Goal: Information Seeking & Learning: Learn about a topic

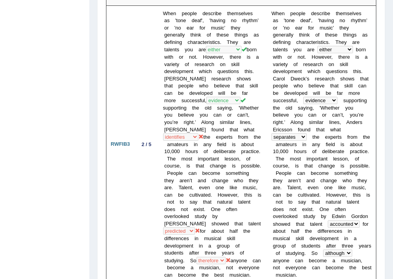
scroll to position [404, 0]
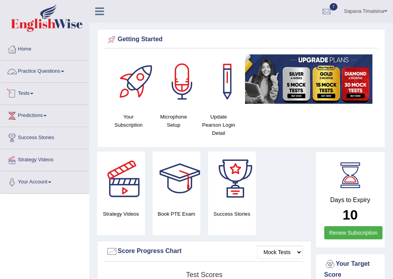
click at [41, 75] on link "Practice Questions" at bounding box center [44, 70] width 89 height 19
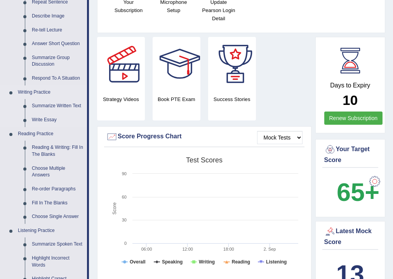
scroll to position [124, 0]
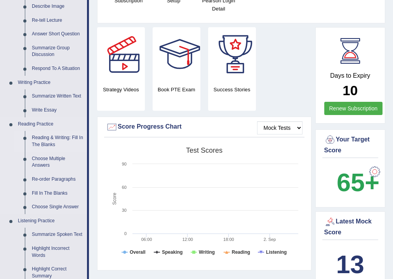
click at [47, 139] on link "Reading & Writing: Fill In The Blanks" at bounding box center [57, 141] width 59 height 21
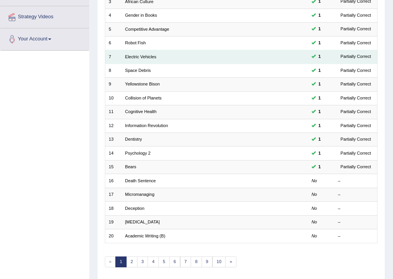
scroll to position [168, 0]
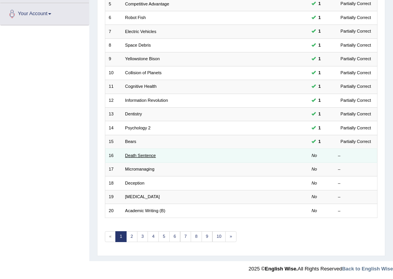
click at [132, 154] on link "Death Sentence" at bounding box center [140, 155] width 31 height 5
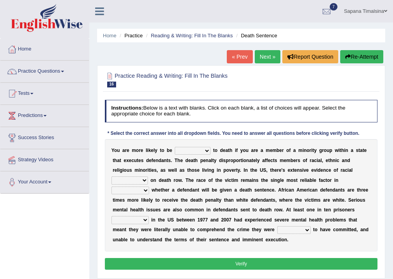
click at [200, 152] on select "penalized blamed complained sentenced" at bounding box center [193, 151] width 36 height 8
click at [175, 147] on select "penalized blamed complained sentenced" at bounding box center [193, 151] width 36 height 8
click at [207, 151] on select "penalized blamed complained sentenced" at bounding box center [193, 151] width 36 height 8
select select "sentenced"
click at [175, 147] on select "penalized blamed complained sentenced" at bounding box center [193, 151] width 36 height 8
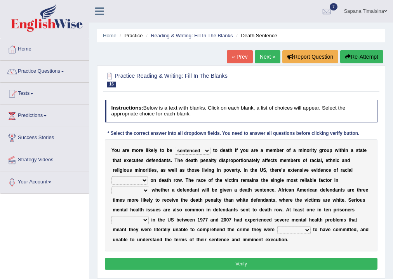
click at [135, 179] on select "bias equality appearance background" at bounding box center [129, 180] width 36 height 8
select select "bias"
click at [111, 176] on select "bias equality appearance background" at bounding box center [129, 180] width 36 height 8
click at [203, 148] on select "penalized blamed complained sentenced" at bounding box center [193, 151] width 36 height 8
click at [225, 147] on div "Y o u a r e m o r e l i k e l y t o b e penalized blamed complained sentenced t…" at bounding box center [241, 195] width 273 height 112
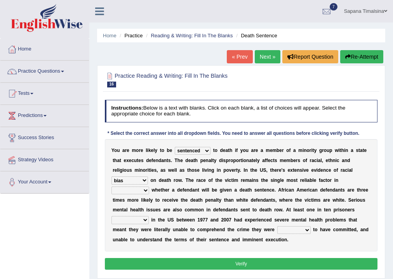
click at [137, 185] on div "Y o u a r e m o r e l i k e l y t o b e penalized blamed complained sentenced t…" at bounding box center [241, 195] width 273 height 112
click at [139, 189] on select "determining adjoining undermining examining" at bounding box center [130, 190] width 38 height 8
select select "determining"
click at [111, 186] on select "determining adjoining undermining examining" at bounding box center [130, 190] width 38 height 8
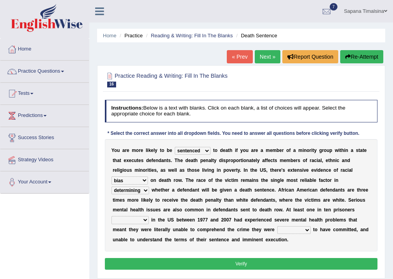
click at [142, 220] on select "electrocuted persecuted executed captured" at bounding box center [129, 220] width 37 height 8
click at [202, 191] on b "w" at bounding box center [203, 189] width 3 height 5
click at [146, 221] on select "electrocuted persecuted executed captured" at bounding box center [129, 220] width 37 height 8
select select "captured"
click at [111, 216] on select "electrocuted persecuted executed captured" at bounding box center [129, 220] width 37 height 8
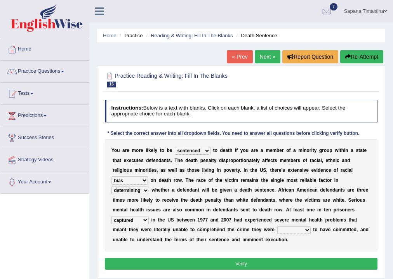
click at [302, 229] on select "alleged acclaimed persuaded claimed" at bounding box center [293, 230] width 33 height 8
click at [277, 226] on select "alleged acclaimed persuaded claimed" at bounding box center [293, 230] width 33 height 8
click at [305, 229] on select "alleged acclaimed persuaded claimed" at bounding box center [293, 230] width 33 height 8
select select "alleged"
click at [277, 226] on select "alleged acclaimed persuaded claimed" at bounding box center [293, 230] width 33 height 8
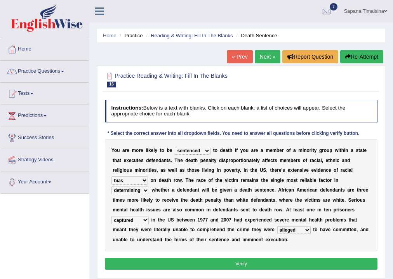
click at [278, 261] on button "Verify" at bounding box center [241, 263] width 273 height 11
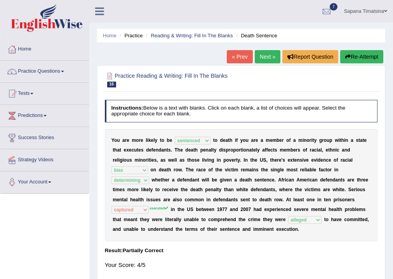
drag, startPoint x: 197, startPoint y: 181, endPoint x: 188, endPoint y: 9, distance: 172.6
click at [194, 39] on div "Home Practice Reading & Writing: Fill In The Blanks Death Sentence « Prev Next …" at bounding box center [241, 194] width 304 height 388
click at [53, 75] on link "Practice Questions" at bounding box center [44, 70] width 89 height 19
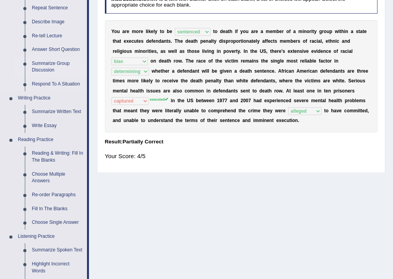
scroll to position [124, 0]
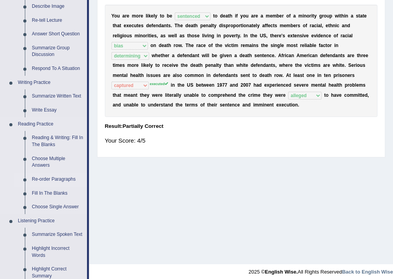
click at [53, 180] on link "Re-order Paragraphs" at bounding box center [57, 179] width 59 height 14
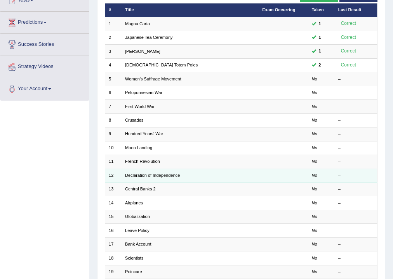
scroll to position [155, 0]
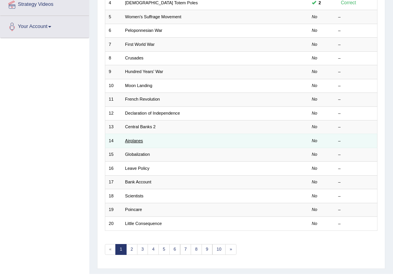
click at [141, 141] on link "Airplanes" at bounding box center [134, 140] width 18 height 5
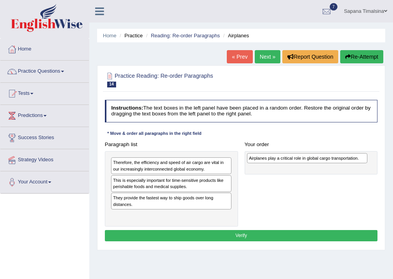
drag, startPoint x: 194, startPoint y: 217, endPoint x: 358, endPoint y: 162, distance: 173.0
click at [358, 162] on div "Paragraph list Therefore, the efficiency and speed of air cargo are vital in ou…" at bounding box center [241, 183] width 280 height 88
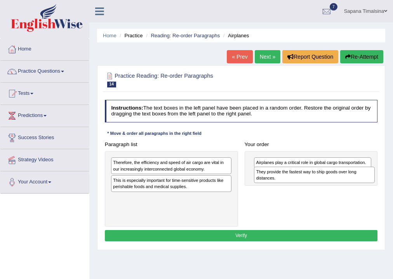
drag, startPoint x: 160, startPoint y: 203, endPoint x: 330, endPoint y: 182, distance: 171.4
click at [330, 182] on div "They provide the fastest way to ship goods over long distances." at bounding box center [314, 175] width 121 height 17
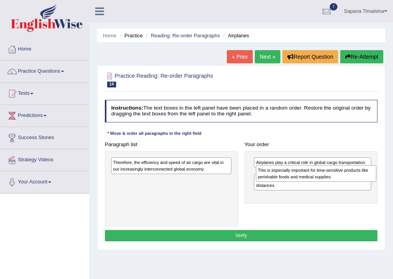
drag, startPoint x: 176, startPoint y: 183, endPoint x: 348, endPoint y: 177, distance: 172.5
click at [348, 177] on div "This is especially important for time-sensitive products like perishable foods …" at bounding box center [316, 173] width 121 height 17
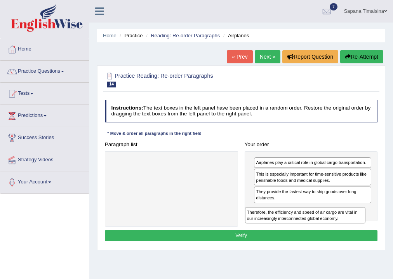
drag, startPoint x: 145, startPoint y: 166, endPoint x: 309, endPoint y: 226, distance: 174.4
click at [309, 226] on div "Paragraph list Therefore, the efficiency and speed of air cargo are vital in ou…" at bounding box center [241, 183] width 280 height 88
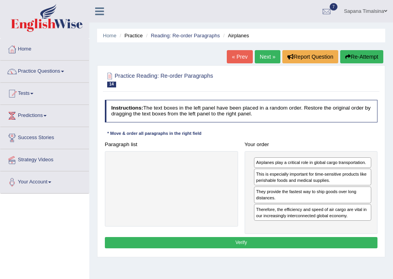
click at [304, 195] on div "They provide the fastest way to ship goods over long distances." at bounding box center [312, 194] width 117 height 17
click at [249, 240] on button "Verify" at bounding box center [241, 242] width 273 height 11
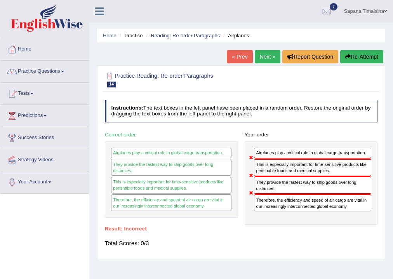
click at [365, 58] on button "Re-Attempt" at bounding box center [361, 56] width 43 height 13
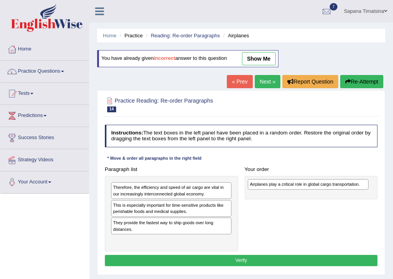
drag, startPoint x: 163, startPoint y: 242, endPoint x: 326, endPoint y: 188, distance: 171.2
click at [326, 188] on div "Paragraph list Therefore, the efficiency and speed of air cargo are vital in ou…" at bounding box center [241, 207] width 280 height 88
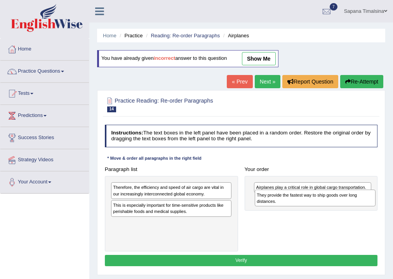
drag, startPoint x: 151, startPoint y: 224, endPoint x: 322, endPoint y: 201, distance: 172.4
click at [322, 201] on div "They provide the fastest way to ship goods over long distances." at bounding box center [315, 197] width 121 height 17
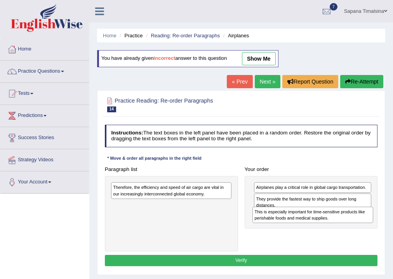
drag, startPoint x: 171, startPoint y: 207, endPoint x: 339, endPoint y: 221, distance: 168.7
click at [339, 221] on div "This is especially important for time-sensitive products like perishable foods …" at bounding box center [312, 215] width 121 height 17
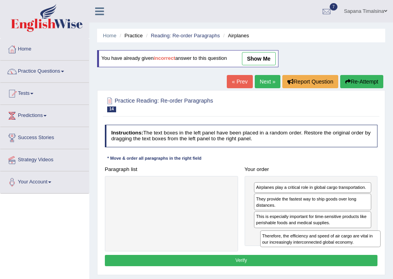
drag, startPoint x: 142, startPoint y: 188, endPoint x: 319, endPoint y: 248, distance: 187.0
click at [319, 248] on div "Paragraph list Therefore, the efficiency and speed of air cargo are vital in ou…" at bounding box center [241, 207] width 280 height 88
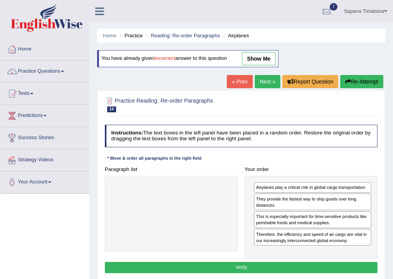
click at [273, 265] on button "Verify" at bounding box center [241, 267] width 273 height 11
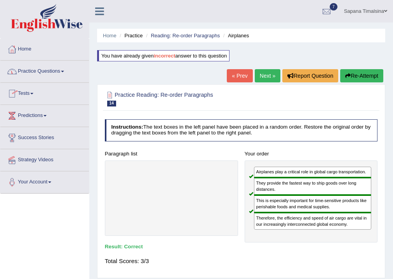
click at [39, 75] on link "Practice Questions" at bounding box center [44, 70] width 89 height 19
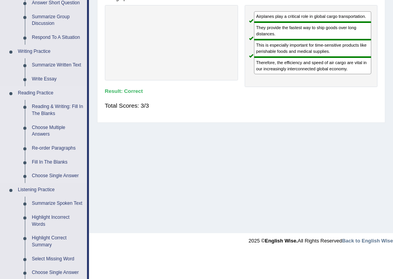
scroll to position [217, 0]
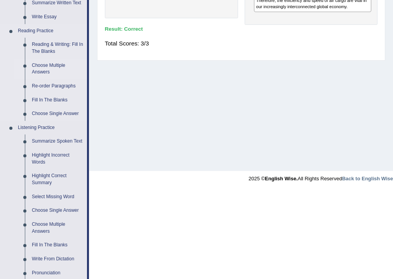
click at [52, 70] on link "Choose Multiple Answers" at bounding box center [57, 69] width 59 height 21
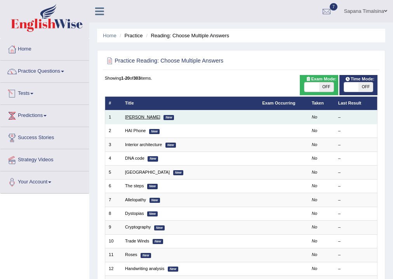
click at [135, 116] on link "[PERSON_NAME]" at bounding box center [142, 117] width 35 height 5
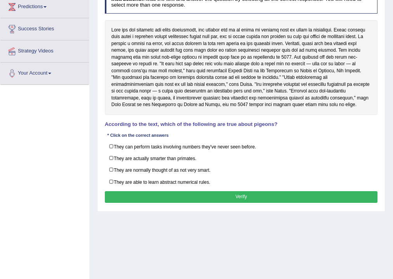
scroll to position [98, 0]
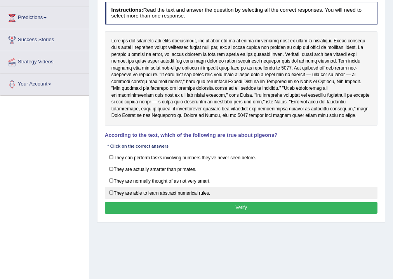
click at [198, 193] on label "They are able to learn abstract numerical rules." at bounding box center [241, 193] width 273 height 12
checkbox input "true"
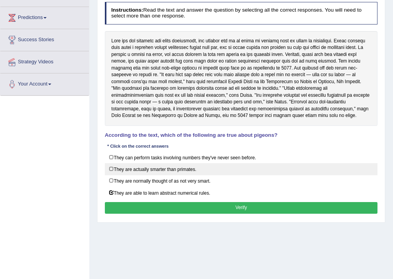
click at [140, 169] on label "They are actually smarter than primates." at bounding box center [241, 169] width 273 height 12
checkbox input "true"
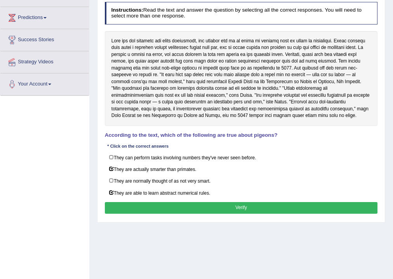
click at [220, 199] on div "Instructions: Read the text and answer the question by selecting all the correc…" at bounding box center [241, 109] width 276 height 220
click at [231, 207] on button "Verify" at bounding box center [241, 207] width 273 height 11
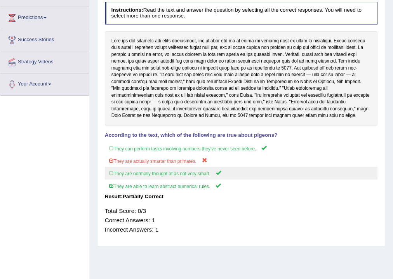
click at [192, 173] on label "They are normally thought of as not very smart." at bounding box center [241, 173] width 273 height 13
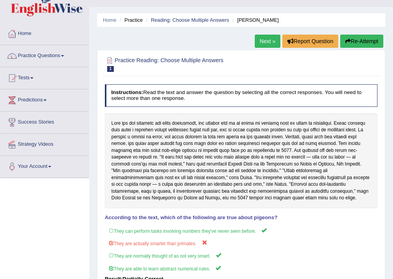
scroll to position [5, 0]
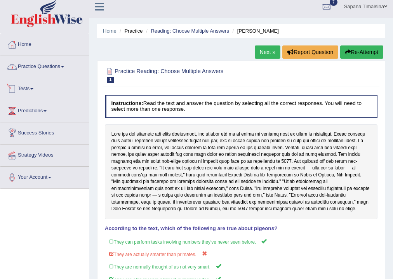
click at [42, 70] on link "Practice Questions" at bounding box center [44, 65] width 89 height 19
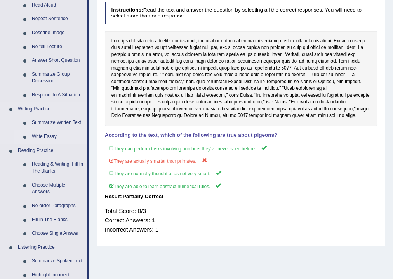
scroll to position [129, 0]
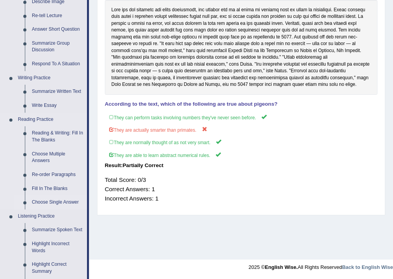
click at [50, 199] on link "Choose Single Answer" at bounding box center [57, 202] width 59 height 14
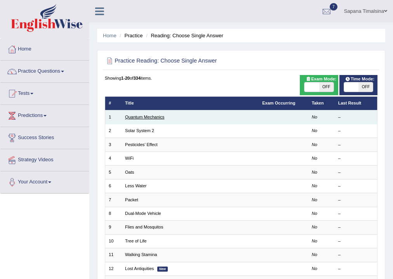
click at [138, 118] on link "Quantum Mechanics" at bounding box center [144, 117] width 39 height 5
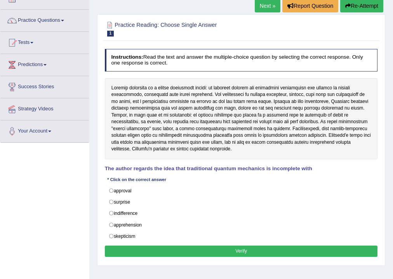
scroll to position [62, 0]
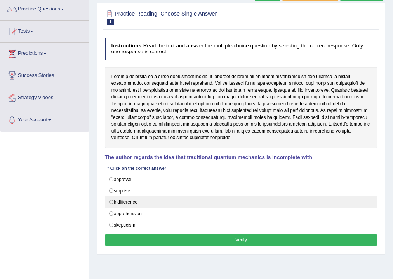
click at [165, 200] on label "indifference" at bounding box center [241, 202] width 273 height 12
radio input "true"
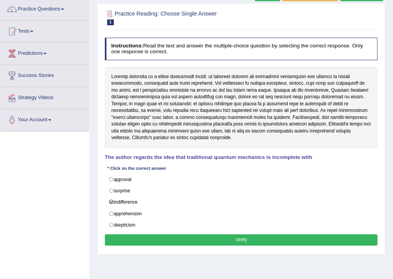
click at [239, 239] on button "Verify" at bounding box center [241, 239] width 273 height 11
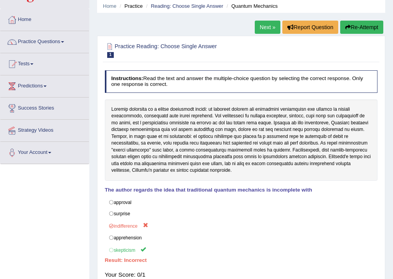
scroll to position [0, 0]
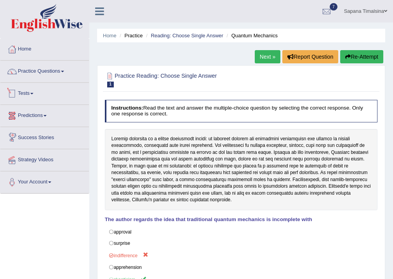
click at [31, 89] on link "Tests" at bounding box center [44, 92] width 89 height 19
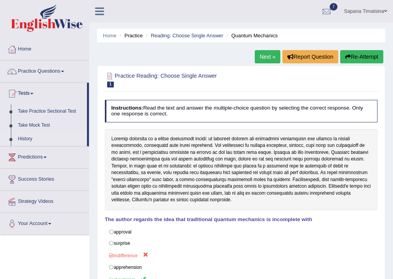
click at [33, 139] on link "History" at bounding box center [50, 139] width 73 height 14
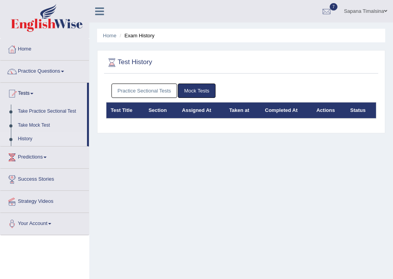
click at [141, 89] on link "Practice Sectional Tests" at bounding box center [144, 90] width 66 height 14
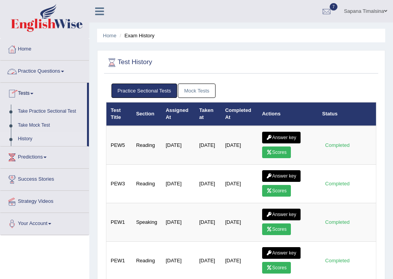
click at [29, 73] on link "Practice Questions" at bounding box center [44, 70] width 89 height 19
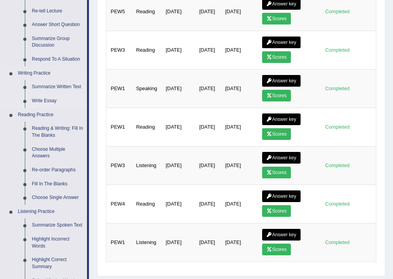
scroll to position [124, 0]
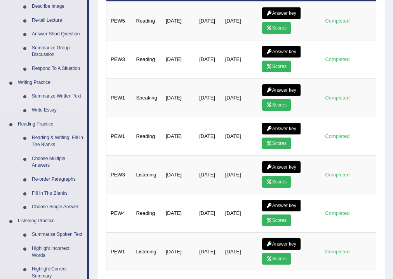
click at [54, 96] on link "Summarize Written Text" at bounding box center [57, 96] width 59 height 14
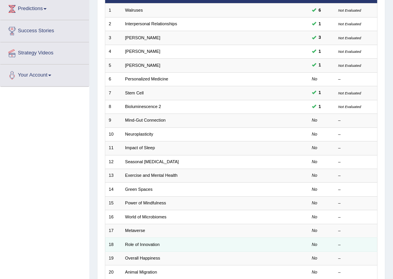
scroll to position [106, 0]
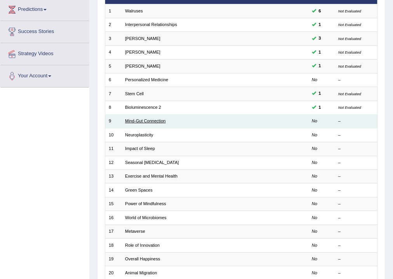
click at [129, 120] on link "Mind-Gut Connection" at bounding box center [145, 120] width 40 height 5
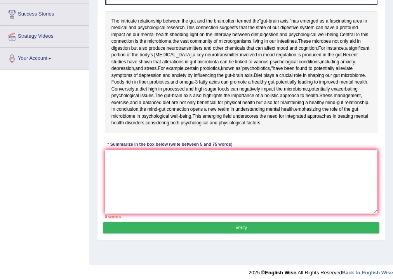
scroll to position [124, 0]
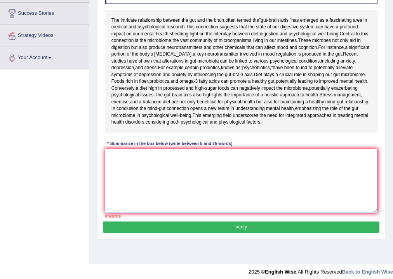
click at [148, 196] on textarea at bounding box center [241, 181] width 273 height 64
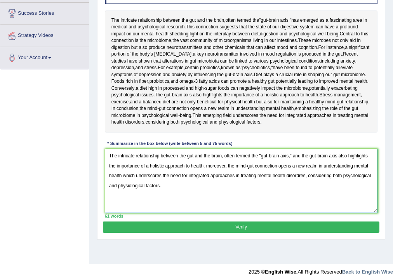
type textarea "The intricate relationship between the gut and the brain, often termed the "gut…"
click at [241, 233] on button "Verify" at bounding box center [241, 226] width 276 height 11
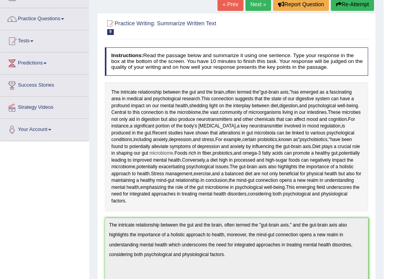
scroll to position [0, 0]
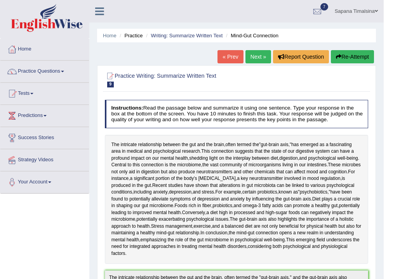
click at [251, 61] on link "Next »" at bounding box center [258, 56] width 26 height 13
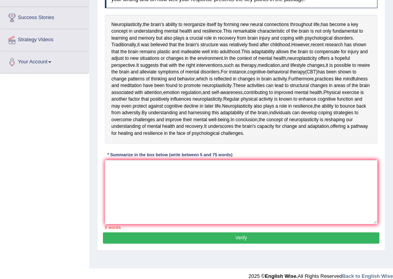
scroll to position [124, 0]
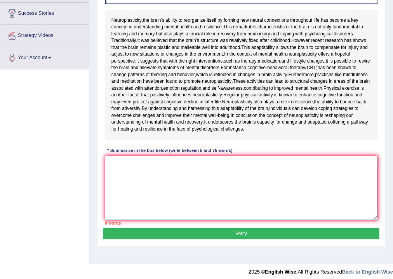
drag, startPoint x: 120, startPoint y: 236, endPoint x: 126, endPoint y: 236, distance: 5.8
click at [120, 220] on textarea at bounding box center [241, 188] width 273 height 64
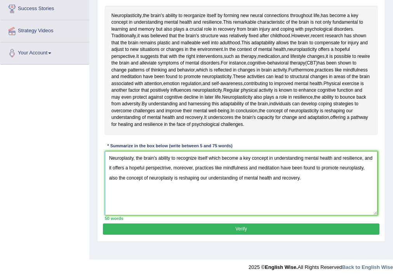
scroll to position [184, 0]
type textarea "Neuroplasty, the brain's ability to recognize itself which become a key concept…"
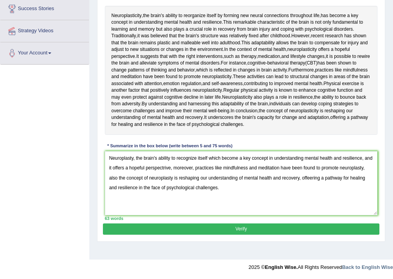
click at [236, 235] on button "Verify" at bounding box center [241, 228] width 276 height 11
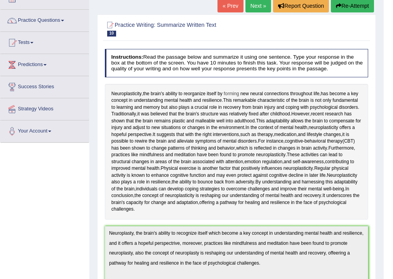
scroll to position [0, 0]
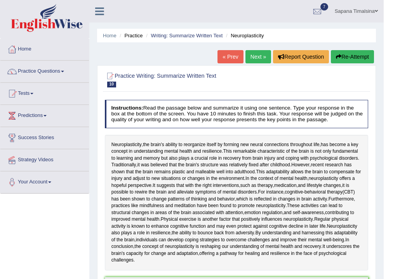
click at [348, 54] on button "Re-Attempt" at bounding box center [352, 56] width 43 height 13
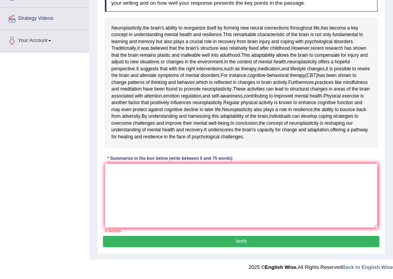
scroll to position [208, 0]
click at [131, 179] on textarea at bounding box center [241, 195] width 273 height 64
paste textarea "Neuroplasty, the brain's ability to recognize itself which become a key concept…"
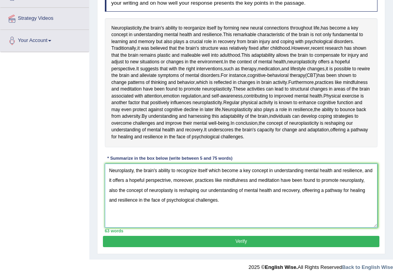
scroll to position [177, 0]
click at [133, 201] on textarea "Neuroplasty, the brain's ability to recognize itself which become a key concept…" at bounding box center [241, 195] width 273 height 64
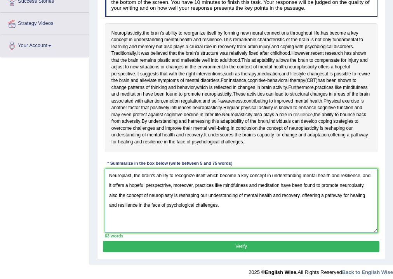
scroll to position [146, 0]
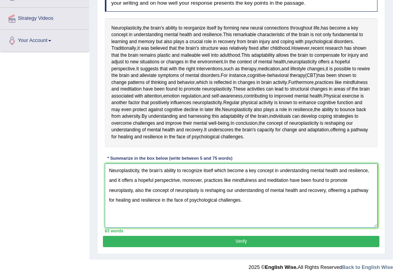
click at [335, 228] on textarea "Neuroplasticity, the brain's ability to recognize itself which become a key con…" at bounding box center [241, 195] width 273 height 64
click at [173, 228] on textarea "Neuroplasticity, the brain's ability to recognize itself which become a key con…" at bounding box center [241, 195] width 273 height 64
type textarea "Neuroplasticity, the brain's ability to recognize itself which become a key con…"
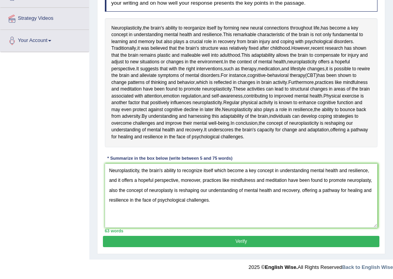
click at [225, 240] on button "Verify" at bounding box center [241, 241] width 276 height 11
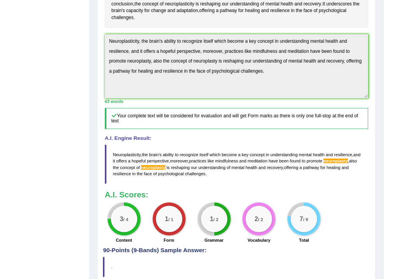
scroll to position [236, 0]
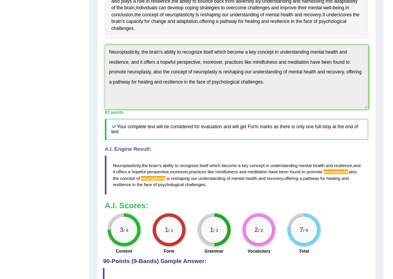
click at [322, 176] on div "Instructions: Read the passage below and summarize it using one sentence. Type …" at bounding box center [236, 61] width 267 height 393
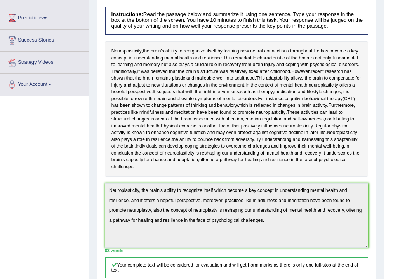
scroll to position [0, 0]
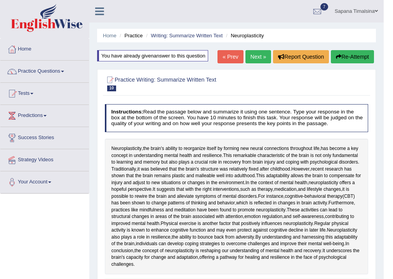
click at [355, 62] on button "Re-Attempt" at bounding box center [352, 56] width 43 height 13
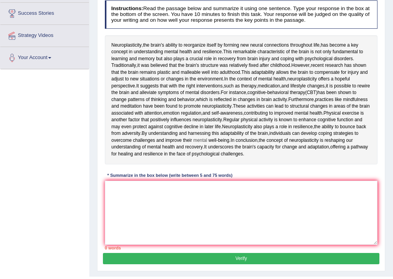
scroll to position [208, 0]
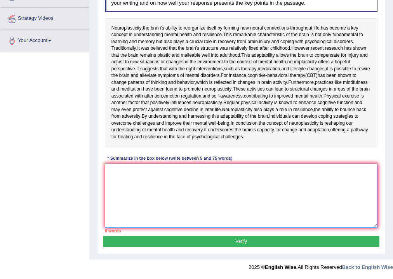
click at [131, 176] on textarea at bounding box center [241, 195] width 273 height 64
paste textarea "Neuroplasticity, the brain's ability to recognize itself which become a key con…"
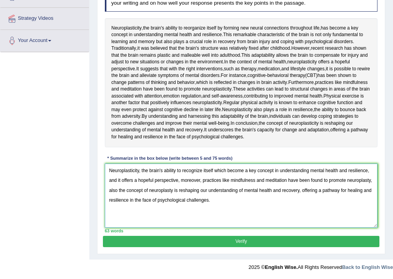
click at [372, 181] on textarea "Neuroplasticity, the brain's ability to recognize itself which become a key con…" at bounding box center [241, 195] width 273 height 64
type textarea "Neuroplasticity, the brain's ability to recognize itself which become a key con…"
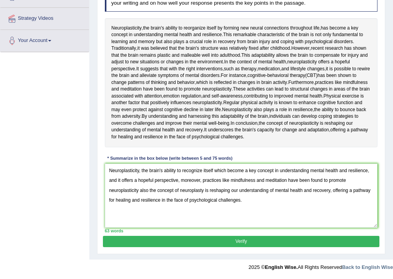
click at [246, 237] on button "Verify" at bounding box center [241, 241] width 276 height 11
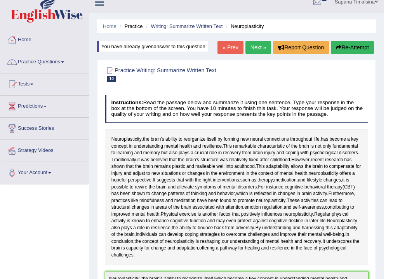
scroll to position [0, 0]
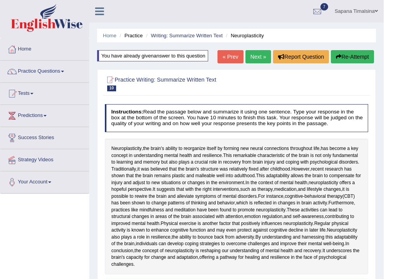
click at [359, 54] on button "Re-Attempt" at bounding box center [352, 56] width 43 height 13
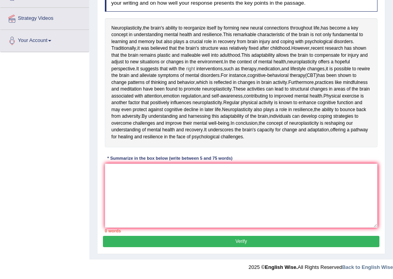
scroll to position [208, 0]
click at [122, 174] on textarea at bounding box center [241, 195] width 273 height 64
paste textarea "Neuroplasticity, the brain's ability to recognize itself which become a key con…"
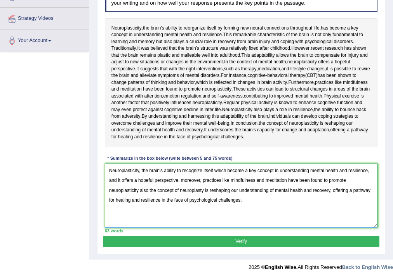
click at [202, 189] on textarea "Neuroplasticity, the brain's ability to recognize itself which become a key con…" at bounding box center [241, 195] width 273 height 64
click at [203, 189] on textarea "Neuroplasticity, the brain's ability to recognize itself which become a key con…" at bounding box center [241, 195] width 273 height 64
type textarea "Neuroplasticity, the brain's ability to recognize itself which become a key con…"
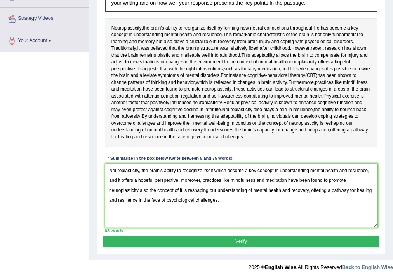
click at [246, 242] on button "Verify" at bounding box center [241, 241] width 276 height 11
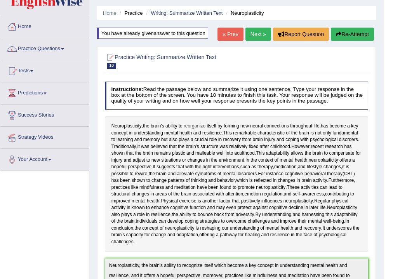
scroll to position [0, 0]
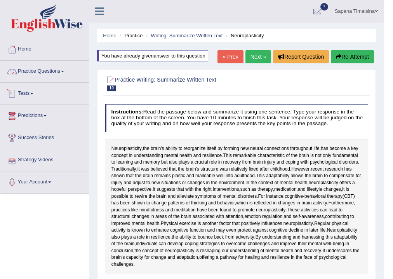
click at [55, 76] on link "Practice Questions" at bounding box center [44, 70] width 89 height 19
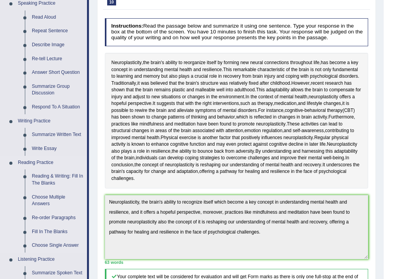
scroll to position [93, 0]
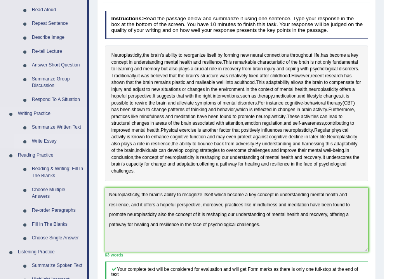
click at [35, 137] on link "Write Essay" at bounding box center [57, 141] width 59 height 14
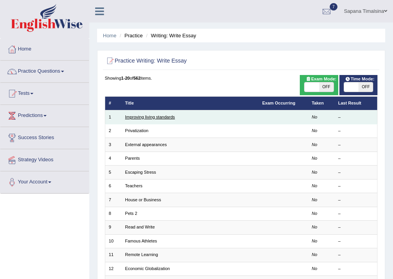
click at [156, 116] on link "Improving living standards" at bounding box center [150, 117] width 50 height 5
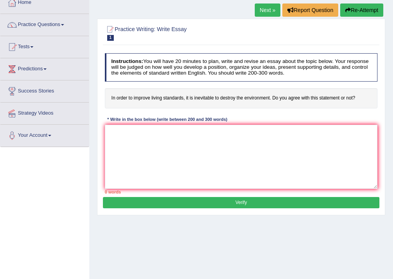
scroll to position [62, 0]
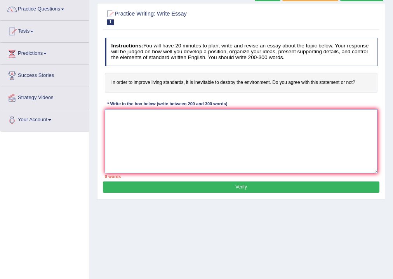
click at [175, 138] on textarea at bounding box center [241, 141] width 273 height 64
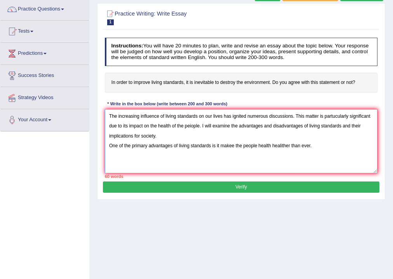
click at [235, 145] on textarea "The increasing influence of living standards on our lives has ignited numerous …" at bounding box center [241, 141] width 273 height 64
click at [312, 146] on textarea "The increasing influence of living standards on our lives has ignited numerous …" at bounding box center [241, 141] width 273 height 64
click at [191, 125] on textarea "The increasing influence of living standards on our lives has ignited numerous …" at bounding box center [241, 141] width 273 height 64
click at [207, 155] on textarea "The increasing influence of living standards on our lives has ignited numerous …" at bounding box center [241, 141] width 273 height 64
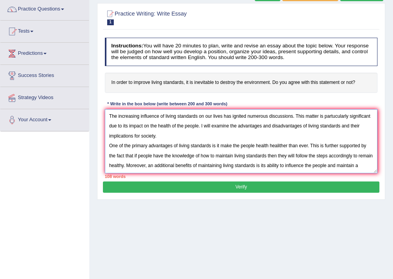
scroll to position [6, 0]
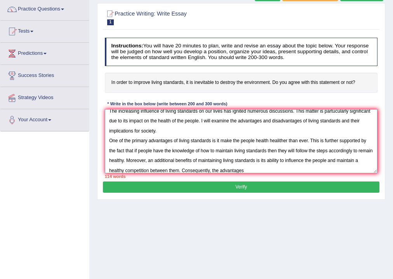
click at [207, 158] on textarea "The increasing influence of living standards on our lives has ignited numerous …" at bounding box center [241, 141] width 273 height 64
click at [252, 165] on textarea "The increasing influence of living standards on our lives has ignited numerous …" at bounding box center [241, 141] width 273 height 64
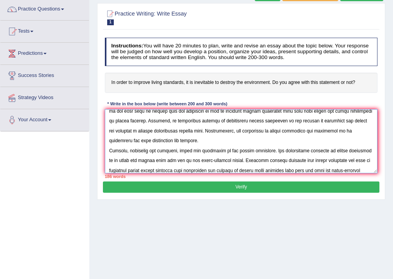
scroll to position [64, 0]
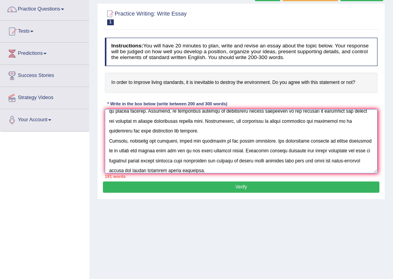
click at [177, 150] on textarea at bounding box center [241, 141] width 273 height 64
click at [208, 171] on textarea at bounding box center [241, 141] width 273 height 64
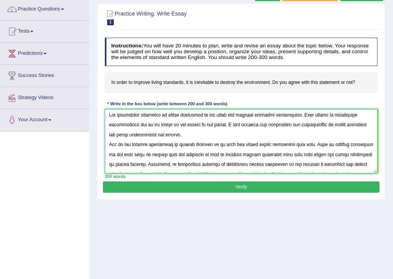
scroll to position [0, 0]
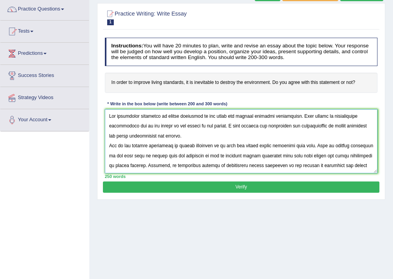
type textarea "The increasing influence of living standards on our lives has ignited numerous …"
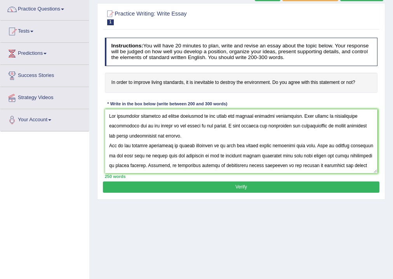
click at [241, 186] on button "Verify" at bounding box center [241, 186] width 276 height 11
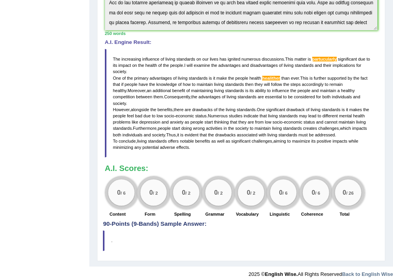
scroll to position [164, 0]
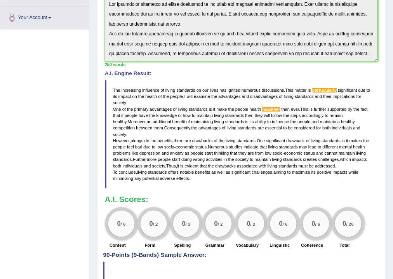
drag, startPoint x: 109, startPoint y: 87, endPoint x: 219, endPoint y: 143, distance: 123.3
click at [218, 146] on blockquote "The increasing influence of living standards on our lives has ignited numerous …" at bounding box center [241, 134] width 273 height 109
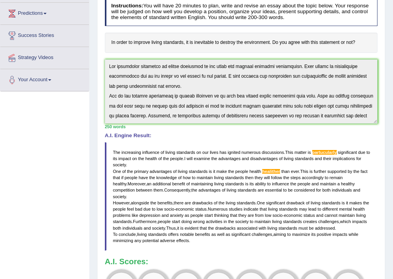
scroll to position [116, 0]
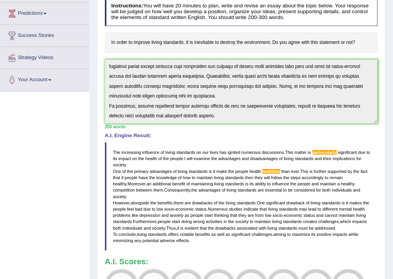
click at [235, 155] on div "Instructions: You will have 20 minutes to plan, write and revise an essay about…" at bounding box center [241, 154] width 276 height 319
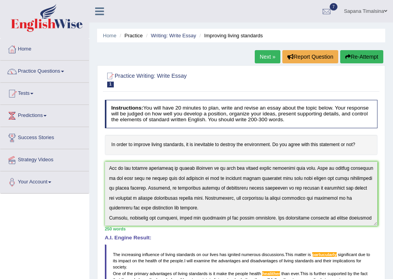
scroll to position [36, 0]
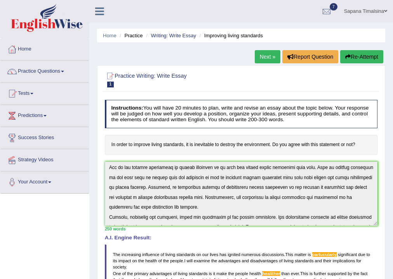
click at [361, 57] on button "Re-Attempt" at bounding box center [361, 56] width 43 height 13
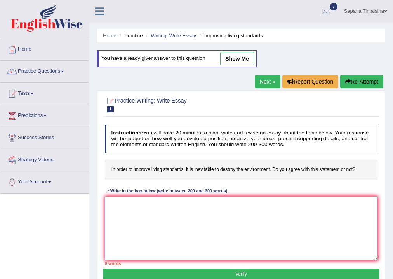
click at [163, 221] on textarea at bounding box center [241, 228] width 273 height 64
type textarea "v"
paste textarea "he increasing influence of living standards on our lives has ignited numerous d…"
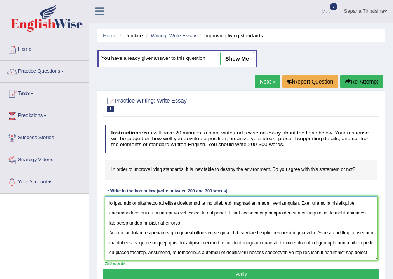
click at [332, 203] on textarea at bounding box center [241, 228] width 273 height 64
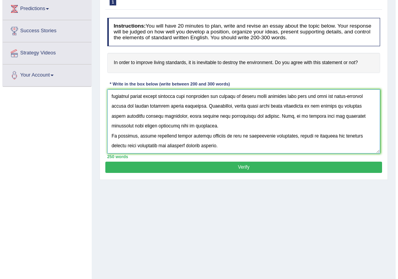
scroll to position [129, 0]
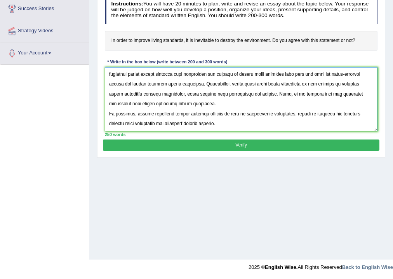
type textarea "he increasing influence of living standards on our lives has ignited numerous d…"
click at [261, 143] on button "Verify" at bounding box center [241, 144] width 276 height 11
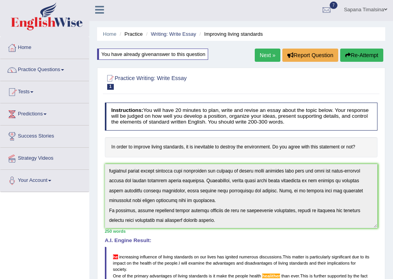
scroll to position [0, 0]
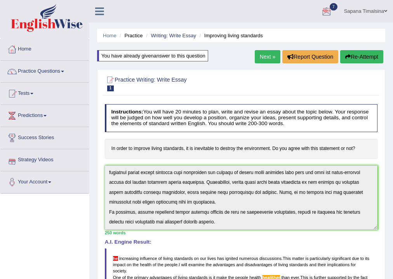
click at [367, 56] on button "Re-Attempt" at bounding box center [361, 56] width 43 height 13
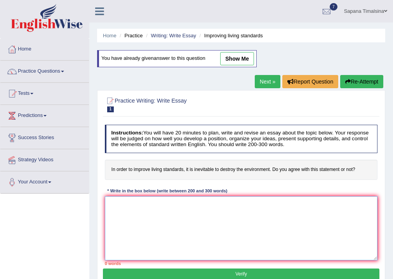
click at [136, 214] on textarea at bounding box center [241, 228] width 273 height 64
paste textarea "e increasing influence of living standards on our lives has ignited numerous di…"
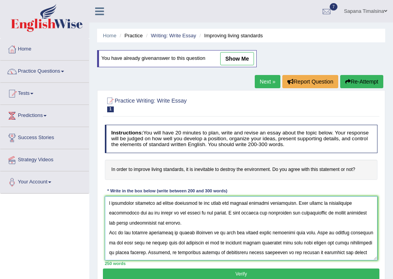
click at [107, 202] on textarea at bounding box center [241, 228] width 273 height 64
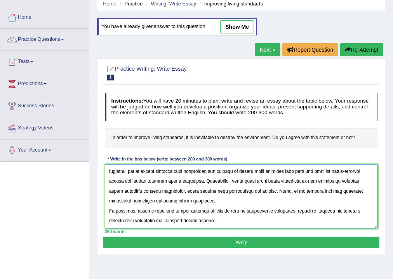
scroll to position [62, 0]
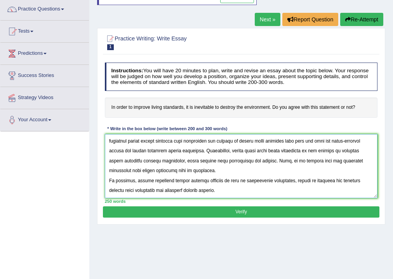
type textarea "The increasing influence of living standards on our lives has ignited numerous …"
click at [226, 209] on button "Verify" at bounding box center [241, 211] width 276 height 11
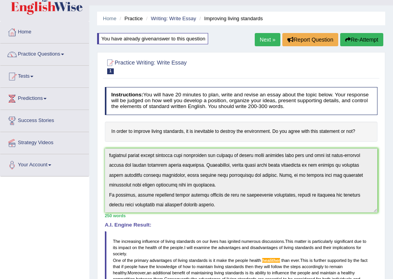
scroll to position [0, 0]
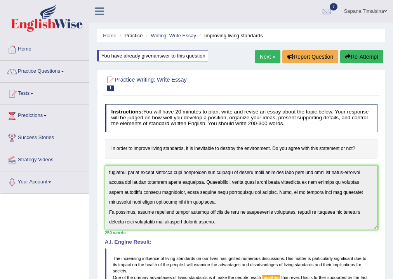
click at [355, 56] on button "Re-Attempt" at bounding box center [361, 56] width 43 height 13
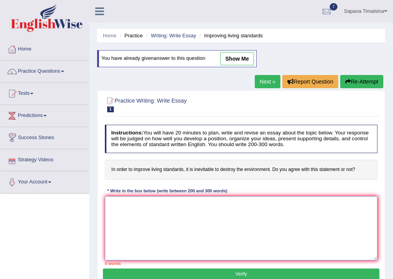
click at [142, 219] on textarea at bounding box center [241, 228] width 273 height 64
paste textarea "The increasing influence of living standards on our lives has ignited numerous …"
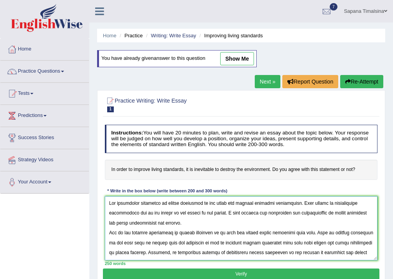
click at [268, 233] on textarea at bounding box center [241, 228] width 273 height 64
click at [300, 232] on textarea at bounding box center [241, 228] width 273 height 64
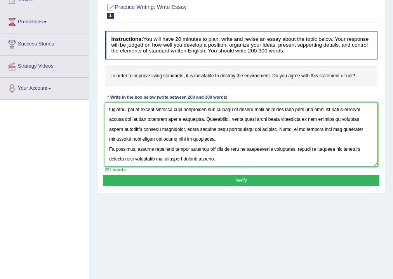
scroll to position [129, 0]
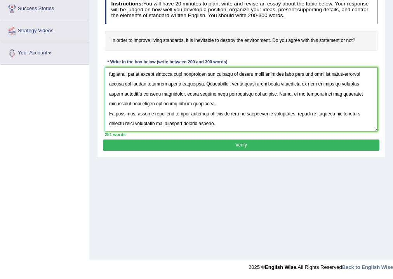
type textarea "The increasing influence of living standards on our lives has ignited numerous …"
click at [277, 146] on button "Verify" at bounding box center [241, 144] width 276 height 11
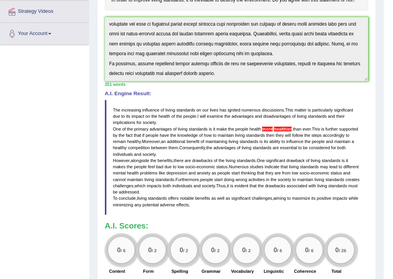
scroll to position [191, 0]
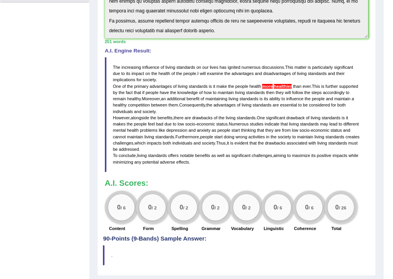
click at [278, 88] on blockquote "The increasing influence of living standards on our lives has ignited numerous …" at bounding box center [237, 114] width 264 height 115
click at [277, 87] on span "healthier" at bounding box center [283, 86] width 18 height 5
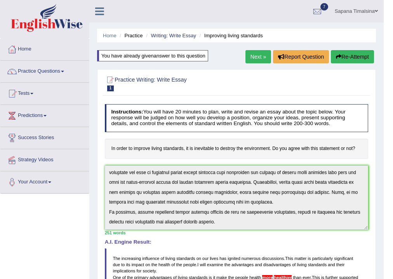
scroll to position [0, 0]
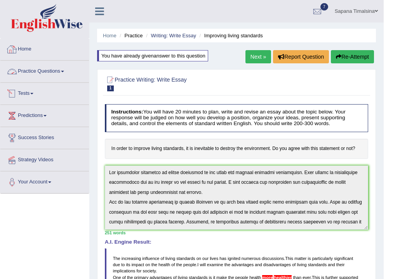
click at [42, 73] on link "Practice Questions" at bounding box center [44, 70] width 89 height 19
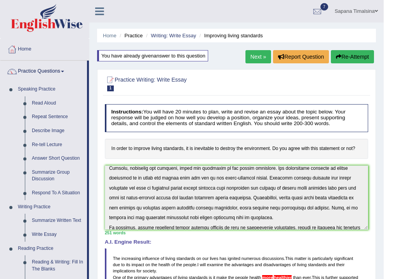
scroll to position [116, 0]
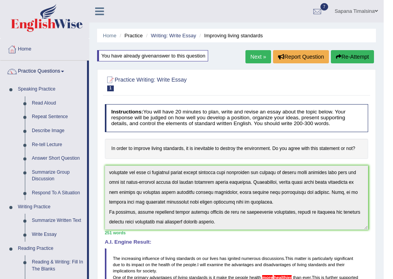
click at [354, 53] on button "Re-Attempt" at bounding box center [352, 56] width 43 height 13
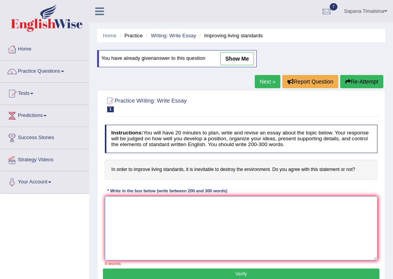
click at [150, 214] on textarea at bounding box center [241, 228] width 273 height 64
paste textarea "The increasing influence of living standards on our lives has ignited numerous …"
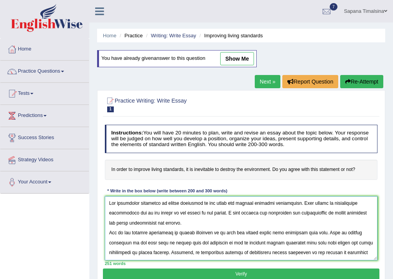
scroll to position [36, 0]
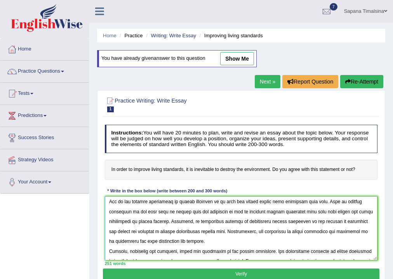
click at [280, 200] on textarea at bounding box center [241, 228] width 273 height 64
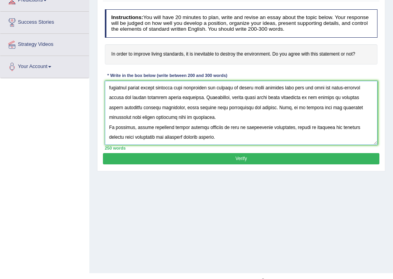
scroll to position [129, 0]
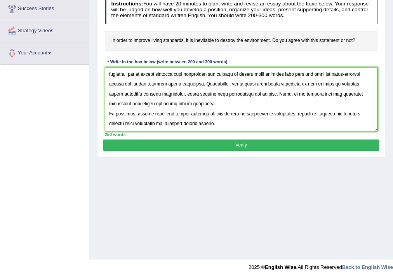
type textarea "The increasing influence of living standards on our lives has ignited numerous …"
click at [245, 145] on button "Verify" at bounding box center [241, 144] width 276 height 11
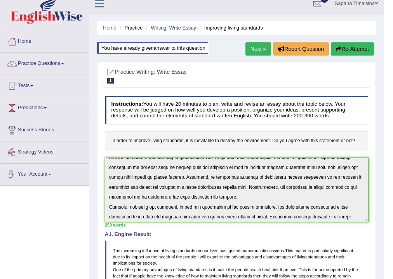
scroll to position [0, 0]
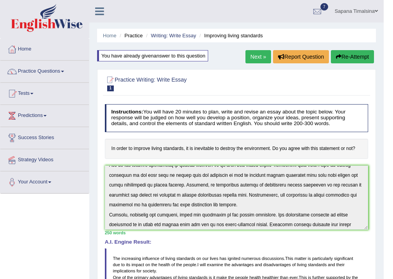
click at [64, 72] on link "Practice Questions" at bounding box center [44, 70] width 89 height 19
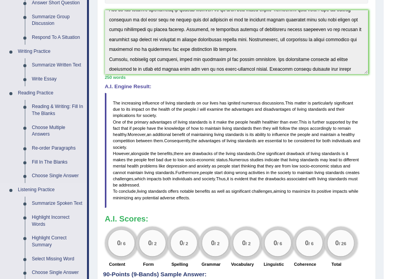
scroll to position [311, 0]
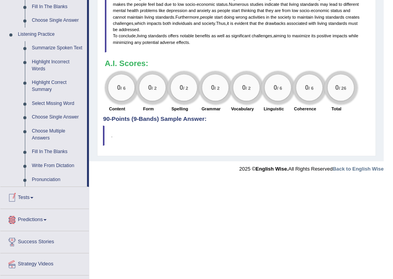
click at [28, 200] on link "Tests" at bounding box center [44, 196] width 89 height 19
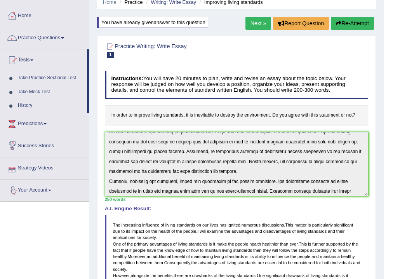
scroll to position [0, 0]
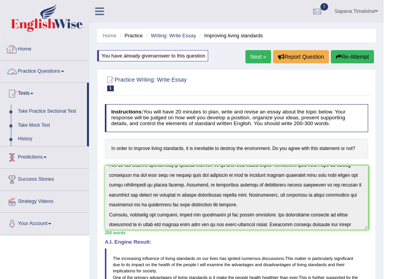
click at [25, 50] on link "Home" at bounding box center [44, 47] width 89 height 19
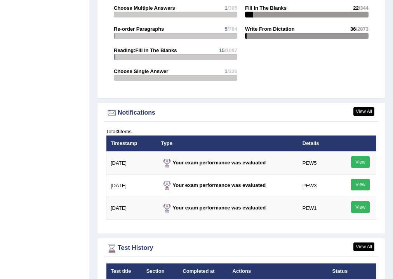
scroll to position [994, 0]
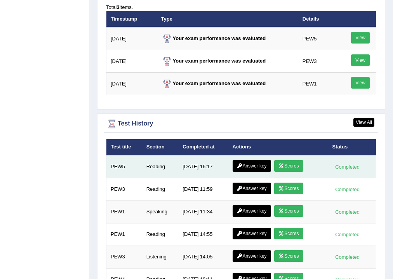
click at [289, 160] on link "Scores" at bounding box center [288, 166] width 29 height 12
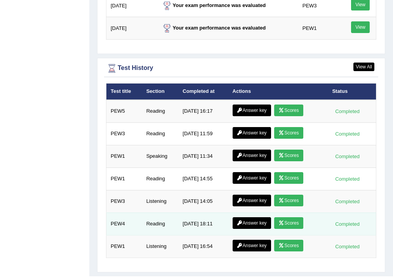
scroll to position [1061, 0]
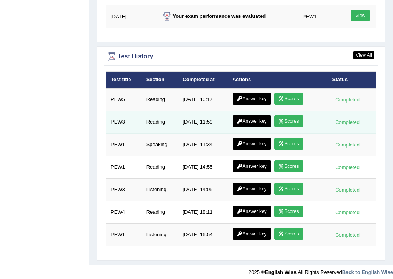
click at [275, 118] on link "Scores" at bounding box center [288, 121] width 29 height 12
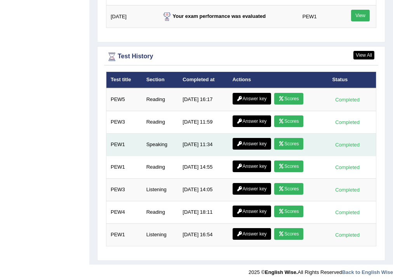
click at [255, 141] on link "Answer key" at bounding box center [252, 144] width 38 height 12
click at [290, 138] on link "Scores" at bounding box center [288, 144] width 29 height 12
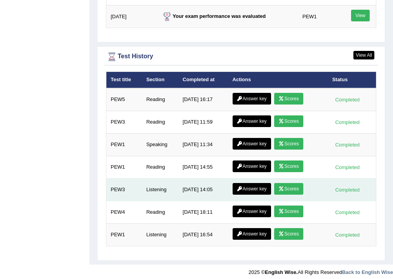
click at [292, 183] on link "Scores" at bounding box center [288, 189] width 29 height 12
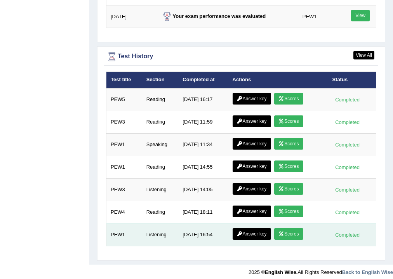
click at [290, 229] on link "Scores" at bounding box center [288, 234] width 29 height 12
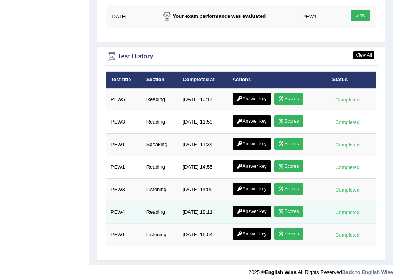
click at [286, 207] on link "Scores" at bounding box center [288, 211] width 29 height 12
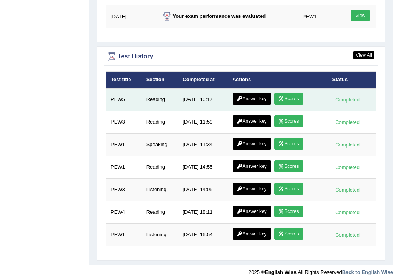
click at [253, 93] on link "Answer key" at bounding box center [252, 99] width 38 height 12
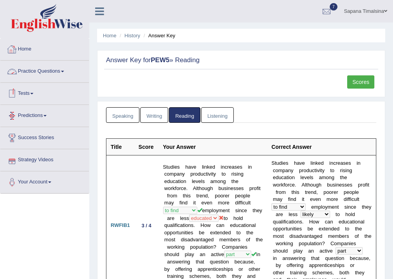
click at [64, 73] on link "Practice Questions" at bounding box center [44, 70] width 89 height 19
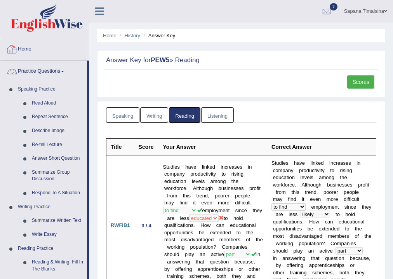
click at [33, 45] on link "Home" at bounding box center [44, 47] width 89 height 19
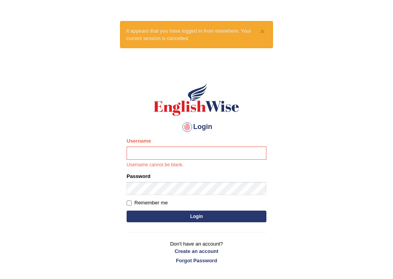
click at [176, 41] on div "× It appears that you have logged in from elsewhere. Your current session is ca…" at bounding box center [196, 34] width 153 height 27
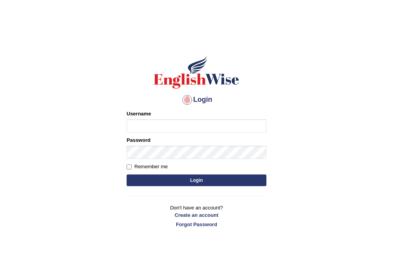
drag, startPoint x: 146, startPoint y: 121, endPoint x: 151, endPoint y: 124, distance: 5.9
click at [148, 124] on input "Username" at bounding box center [197, 125] width 140 height 13
type input "sapanatimalsina_parramatta"
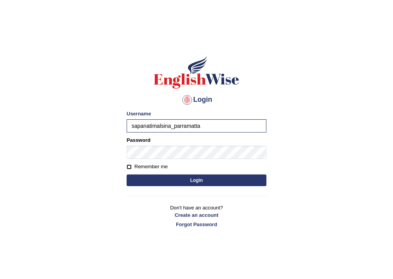
click at [128, 166] on input "Remember me" at bounding box center [129, 166] width 5 height 5
checkbox input "true"
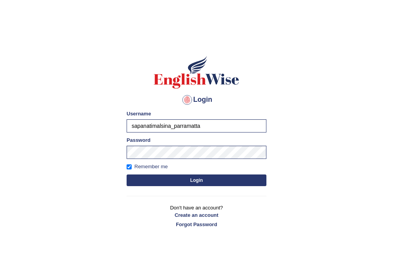
click at [186, 182] on button "Login" at bounding box center [197, 180] width 140 height 12
click at [192, 180] on button "Login" at bounding box center [197, 180] width 140 height 12
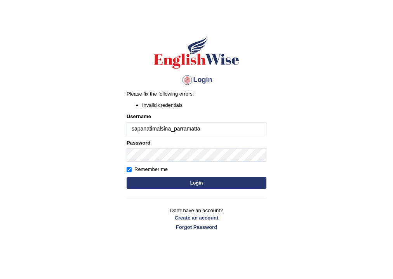
scroll to position [31, 0]
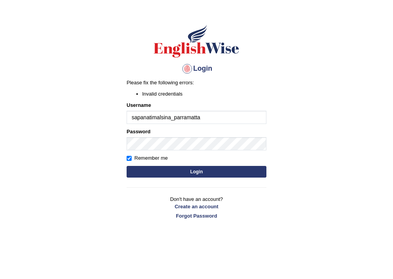
click at [194, 168] on button "Login" at bounding box center [197, 172] width 140 height 12
click at [195, 168] on button "Login" at bounding box center [197, 172] width 140 height 12
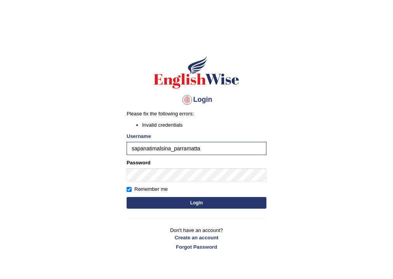
click at [216, 209] on form "Please fix the following errors: Invalid credentials Username sapanatimalsina_p…" at bounding box center [197, 160] width 140 height 101
click at [210, 203] on button "Login" at bounding box center [197, 203] width 140 height 12
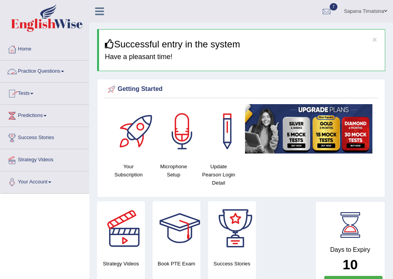
click at [43, 76] on link "Practice Questions" at bounding box center [44, 70] width 89 height 19
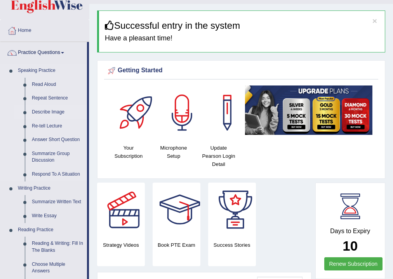
scroll to position [62, 0]
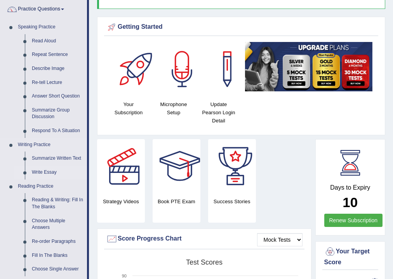
click at [40, 170] on link "Write Essay" at bounding box center [57, 172] width 59 height 14
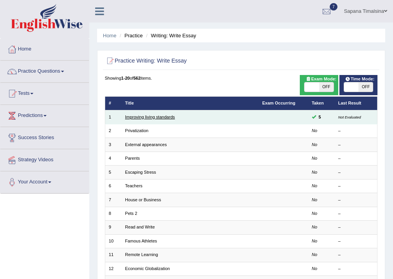
click at [140, 117] on link "Improving living standards" at bounding box center [150, 117] width 50 height 5
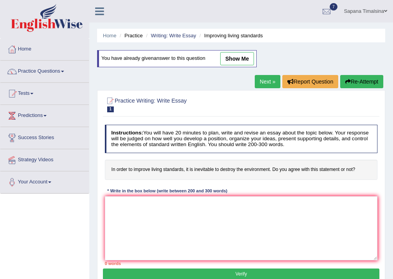
click at [227, 56] on link "show me" at bounding box center [237, 58] width 34 height 13
type textarea "The increasing influence of living standards on our lives has ignited numerous …"
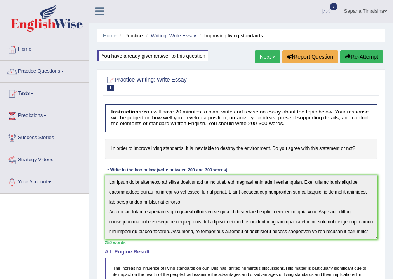
scroll to position [23, 0]
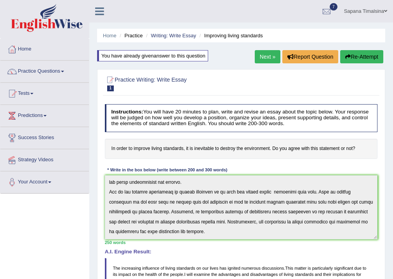
click at [363, 57] on button "Re-Attempt" at bounding box center [361, 56] width 43 height 13
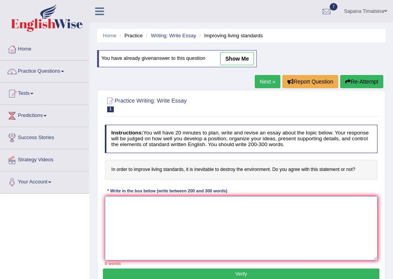
click at [209, 232] on textarea at bounding box center [241, 228] width 273 height 64
paste textarea "The increasing influence of living standards on our lives has ignited numerous …"
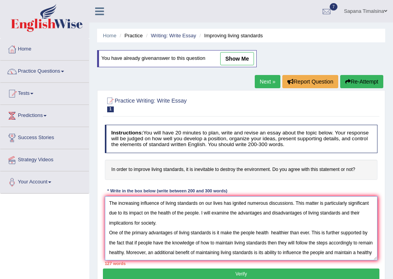
type textarea "The increasing influence of living standards on our lives has ignited numerous …"
click at [356, 78] on button "Re-Attempt" at bounding box center [361, 81] width 43 height 13
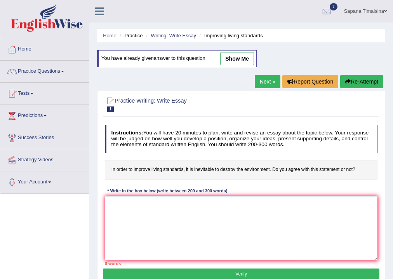
click at [233, 61] on link "show me" at bounding box center [237, 58] width 34 height 13
type textarea "The increasing influence of living standards on our lives has ignited numerous …"
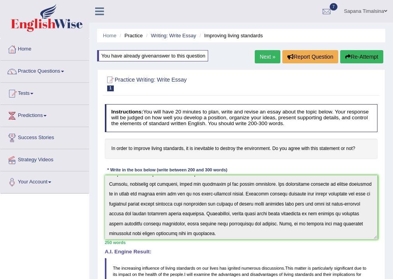
scroll to position [116, 0]
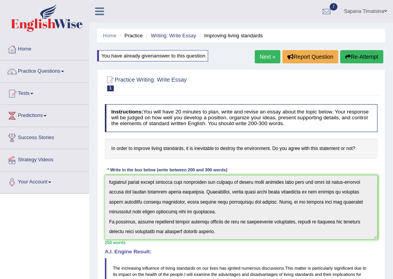
click at [353, 57] on button "Re-Attempt" at bounding box center [361, 56] width 43 height 13
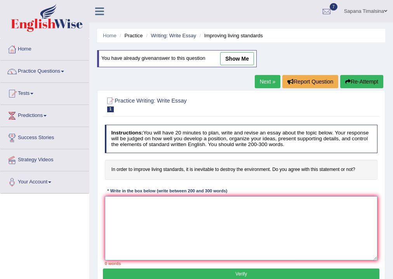
drag, startPoint x: 168, startPoint y: 234, endPoint x: 162, endPoint y: 238, distance: 7.5
click at [164, 236] on textarea at bounding box center [241, 228] width 273 height 64
paste textarea "The increasing influence of living standards on our lives has ignited numerous …"
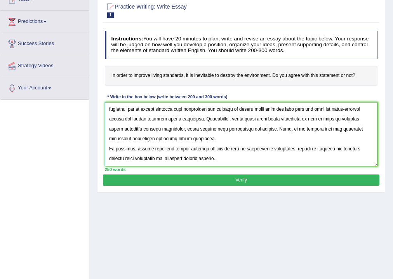
scroll to position [129, 0]
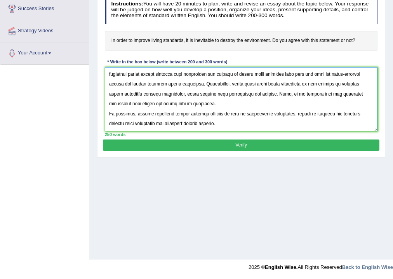
type textarea "The increasing influence of living standards on our lives has ignited numerous …"
click at [236, 146] on button "Verify" at bounding box center [241, 144] width 276 height 11
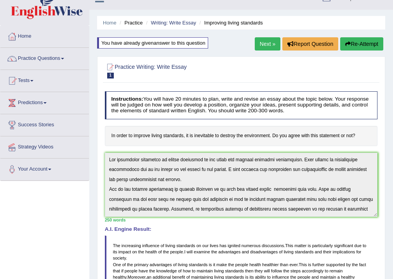
scroll to position [0, 0]
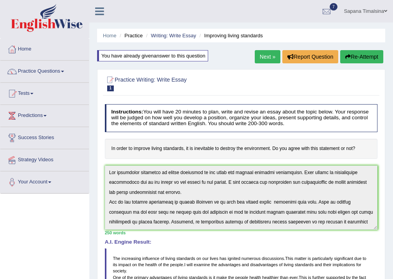
click at [266, 61] on link "Next »" at bounding box center [268, 56] width 26 height 13
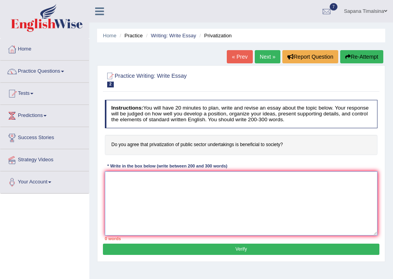
click at [135, 191] on textarea at bounding box center [241, 203] width 273 height 64
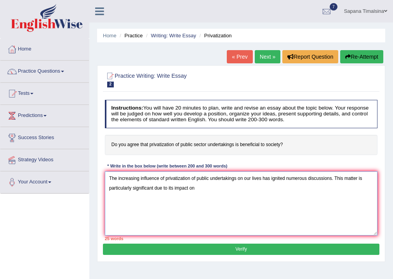
click at [236, 177] on textarea "The increasing influence of privatization of public undertakings on our lives h…" at bounding box center [241, 203] width 273 height 64
click at [177, 189] on textarea "The increasing influence of privatization of public sector on our lives has ign…" at bounding box center [241, 203] width 273 height 64
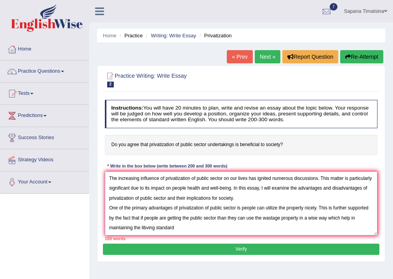
click at [146, 226] on textarea "The increasing influence of privatization of public sector on our lives has ign…" at bounding box center [241, 203] width 273 height 64
click at [179, 226] on textarea "The increasing influence of privatization of public sector on our lives has ign…" at bounding box center [241, 203] width 273 height 64
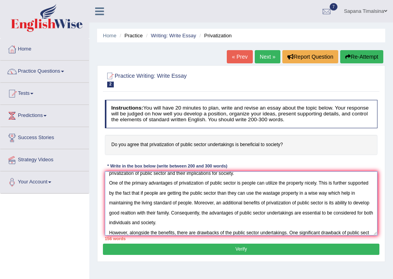
scroll to position [41, 0]
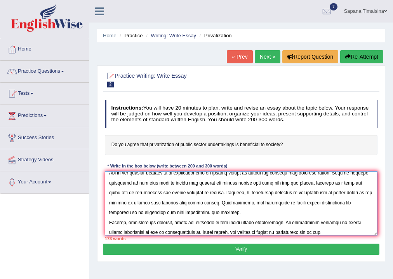
click at [280, 230] on textarea at bounding box center [241, 203] width 273 height 64
click at [342, 229] on textarea at bounding box center [241, 203] width 273 height 64
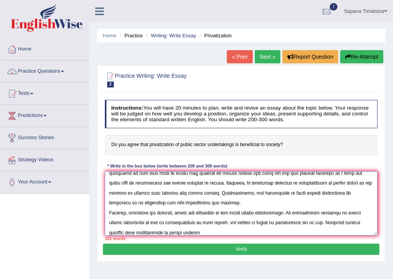
click at [166, 230] on textarea at bounding box center [241, 203] width 273 height 64
click at [197, 230] on textarea at bounding box center [241, 203] width 273 height 64
click at [225, 222] on textarea at bounding box center [241, 203] width 273 height 64
click at [219, 232] on textarea at bounding box center [241, 203] width 273 height 64
click at [269, 232] on textarea at bounding box center [241, 203] width 273 height 64
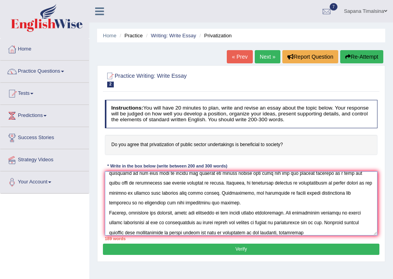
click at [299, 232] on textarea at bounding box center [241, 203] width 273 height 64
click at [231, 233] on textarea at bounding box center [241, 203] width 273 height 64
click at [366, 231] on textarea at bounding box center [241, 203] width 273 height 64
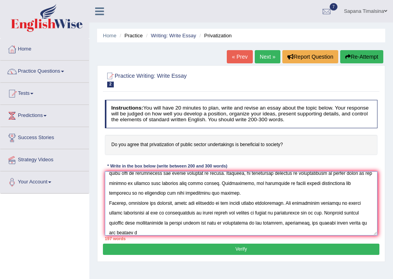
click at [145, 228] on textarea at bounding box center [241, 203] width 273 height 64
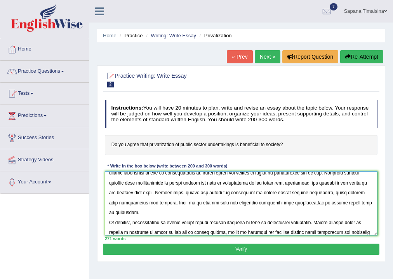
scroll to position [75, 0]
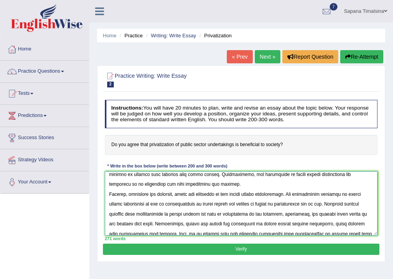
type textarea "The increasing influence of privatization of public sector on our lives has ign…"
click at [241, 249] on button "Verify" at bounding box center [241, 248] width 276 height 11
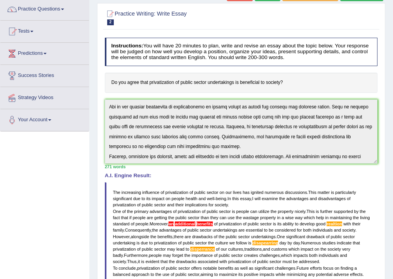
scroll to position [116, 0]
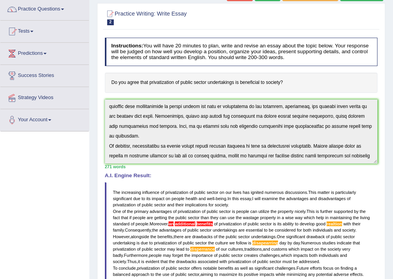
click at [281, 181] on div "Instructions: You will have 20 minutes to plan, write and revise an essay about…" at bounding box center [241, 191] width 276 height 313
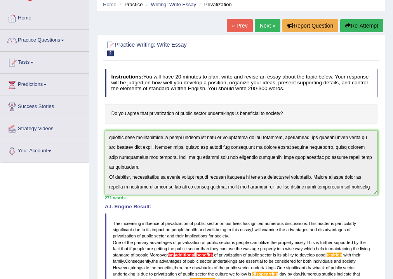
scroll to position [7, 0]
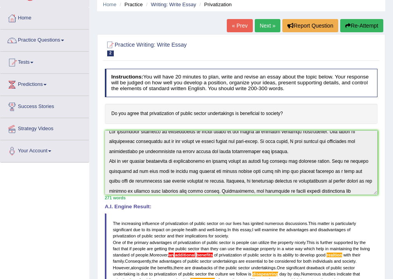
click at [359, 26] on button "Re-Attempt" at bounding box center [361, 25] width 43 height 13
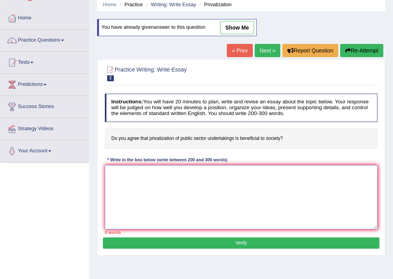
click at [233, 193] on textarea at bounding box center [241, 197] width 273 height 64
paste textarea "The increasing influence of privatization of public sector on our lives has ign…"
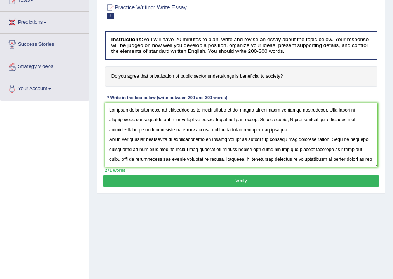
scroll to position [36, 0]
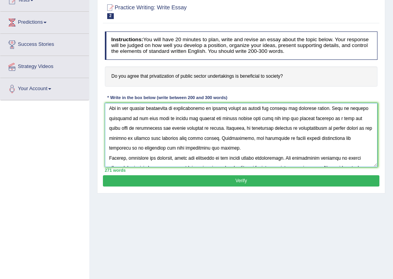
click at [259, 127] on textarea at bounding box center [241, 135] width 273 height 64
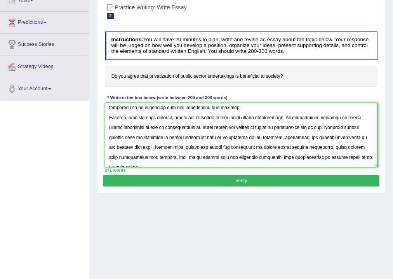
scroll to position [73, 0]
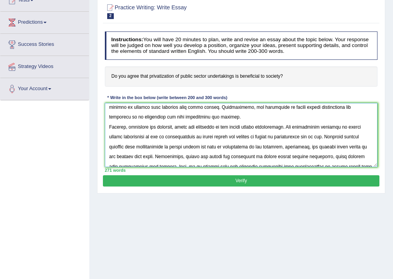
click at [244, 145] on textarea at bounding box center [241, 135] width 273 height 64
click at [238, 146] on textarea at bounding box center [241, 135] width 273 height 64
click at [298, 135] on textarea at bounding box center [241, 135] width 273 height 64
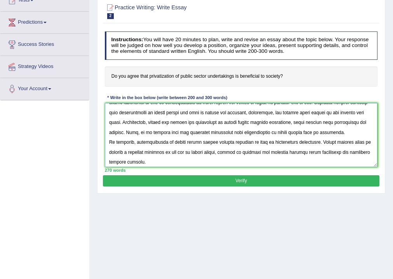
scroll to position [116, 0]
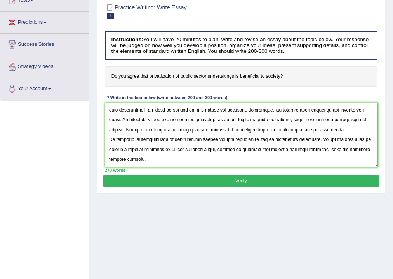
type textarea "The increasing influence of privatization of public sector on our lives has ign…"
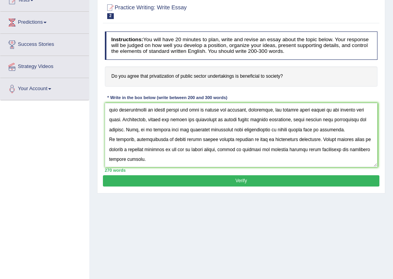
click at [253, 177] on button "Verify" at bounding box center [241, 180] width 276 height 11
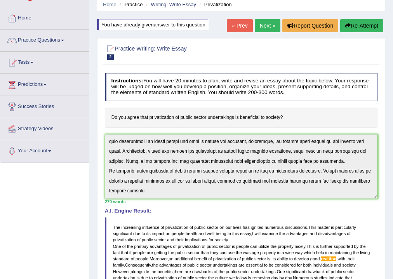
click at [364, 201] on div "Instructions: You will have 20 minutes to plan, write and revise an essay about…" at bounding box center [241, 226] width 276 height 313
click at [371, 23] on button "Re-Attempt" at bounding box center [361, 25] width 43 height 13
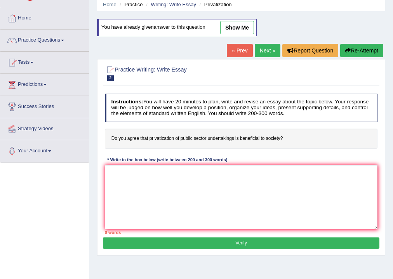
scroll to position [31, 0]
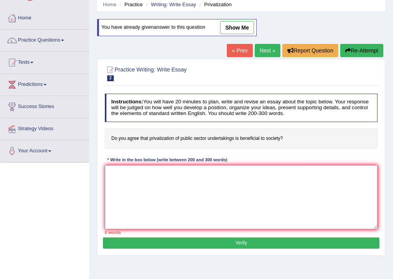
click at [240, 198] on textarea at bounding box center [241, 197] width 273 height 64
paste textarea "he increasing influence of privatization of public sector on our lives has igni…"
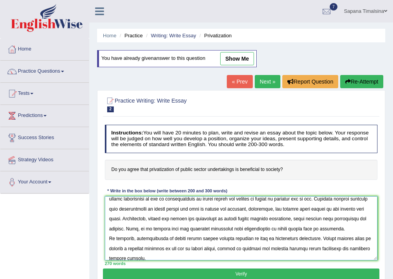
scroll to position [116, 0]
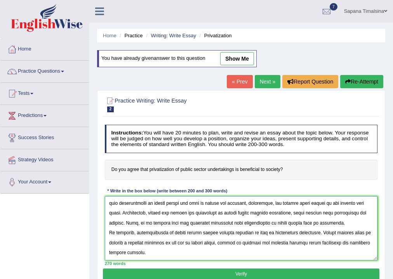
type textarea "he increasing influence of privatization of public sector on our lives has igni…"
click at [269, 269] on button "Verify" at bounding box center [241, 273] width 276 height 11
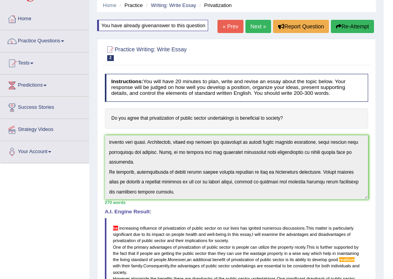
scroll to position [0, 0]
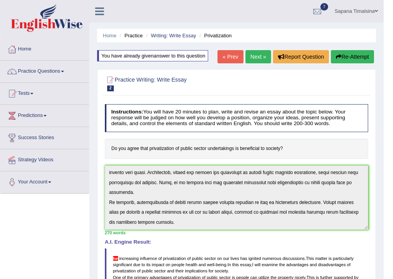
click at [342, 57] on button "Re-Attempt" at bounding box center [352, 56] width 43 height 13
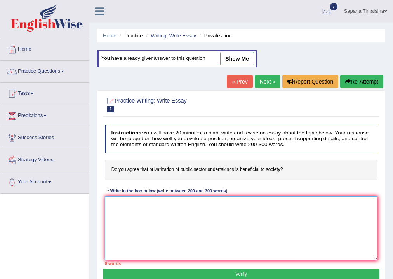
click at [141, 238] on textarea at bounding box center [241, 228] width 273 height 64
paste textarea "he increasing influence of privatization of public sector on our lives has igni…"
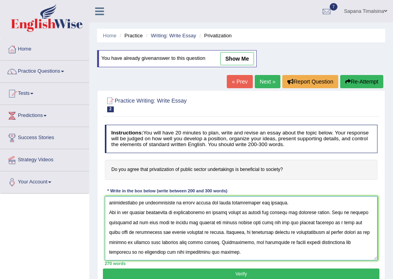
scroll to position [36, 0]
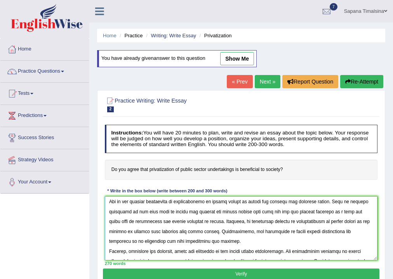
click at [127, 229] on textarea at bounding box center [241, 228] width 273 height 64
click at [125, 229] on textarea at bounding box center [241, 228] width 273 height 64
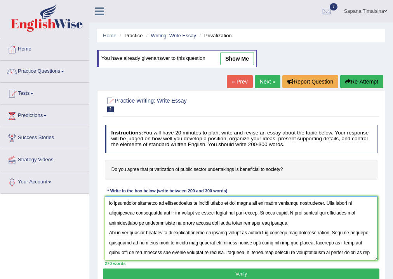
click at [108, 202] on textarea at bounding box center [241, 228] width 273 height 64
type textarea "The increasing influence of privatization of public sector on our lives has ign…"
click at [228, 269] on button "Verify" at bounding box center [241, 273] width 276 height 11
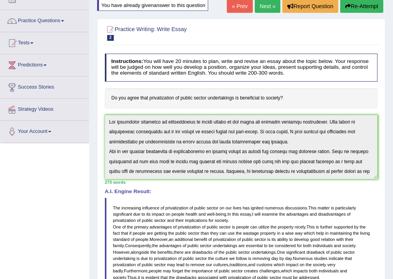
scroll to position [35, 0]
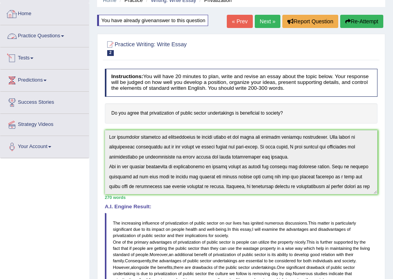
click at [64, 34] on link "Practice Questions" at bounding box center [44, 34] width 89 height 19
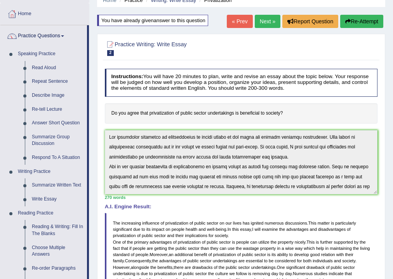
click at [264, 17] on link "Next »" at bounding box center [268, 21] width 26 height 13
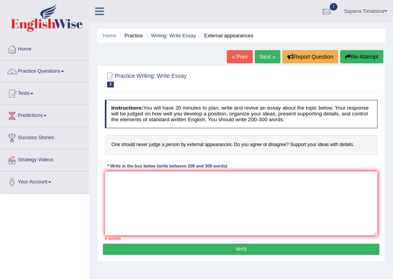
click at [238, 56] on link "« Prev" at bounding box center [240, 56] width 26 height 13
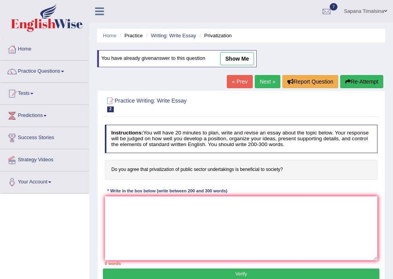
click at [224, 58] on link "show me" at bounding box center [237, 58] width 34 height 13
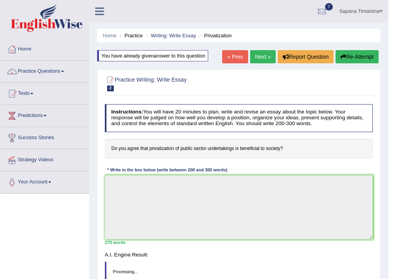
type textarea "The increasing influence of privatization of public sector on our lives has ign…"
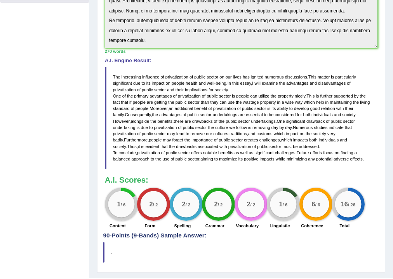
scroll to position [209, 0]
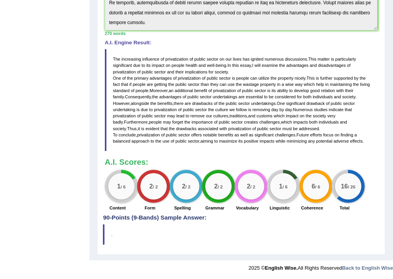
drag, startPoint x: 139, startPoint y: 194, endPoint x: 132, endPoint y: 198, distance: 7.1
click at [129, 195] on div "1 / 6 Content 2 / 2 Form 2 / 2 Spelling 2 / 2 Grammar 2 / 2 Vocabulary 1 / 6 Li…" at bounding box center [241, 191] width 280 height 43
